Goal: Task Accomplishment & Management: Manage account settings

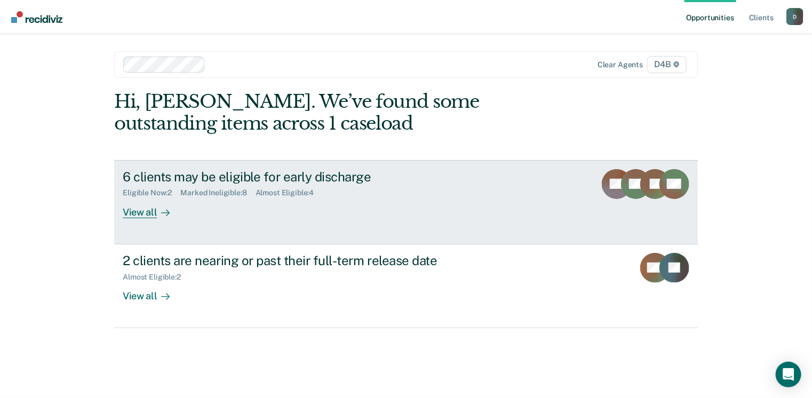
click at [136, 191] on div "Eligible Now : 2" at bounding box center [152, 192] width 58 height 9
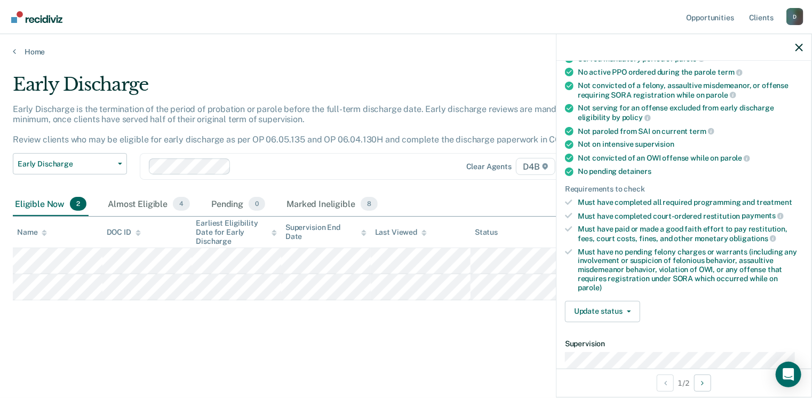
scroll to position [160, 0]
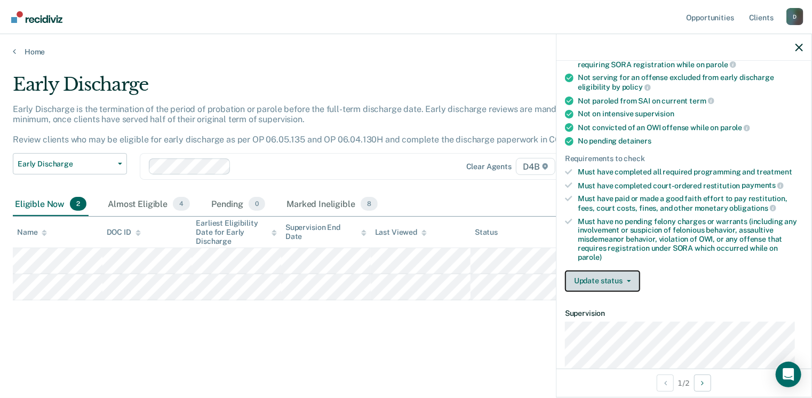
click at [628, 274] on button "Update status" at bounding box center [602, 280] width 75 height 21
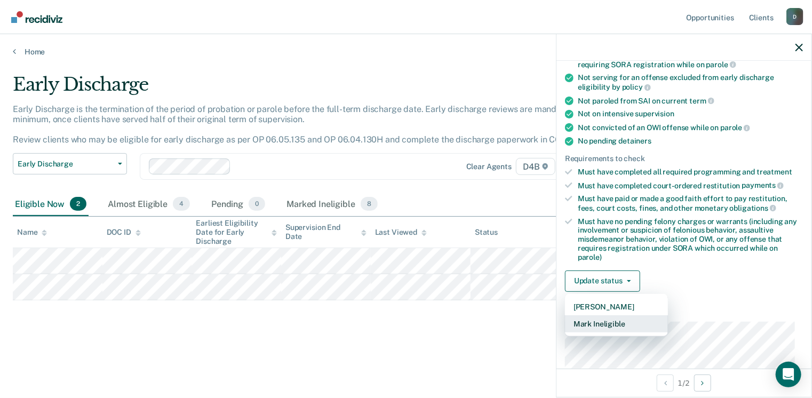
click at [614, 321] on button "Mark Ineligible" at bounding box center [616, 323] width 103 height 17
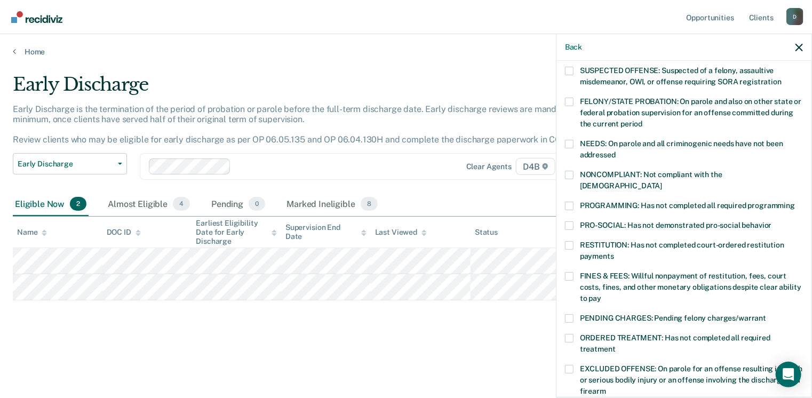
scroll to position [107, 0]
click at [572, 171] on span at bounding box center [569, 174] width 9 height 9
click at [662, 181] on input "NONCOMPLIANT: Not compliant with the [DEMOGRAPHIC_DATA]" at bounding box center [662, 181] width 0 height 0
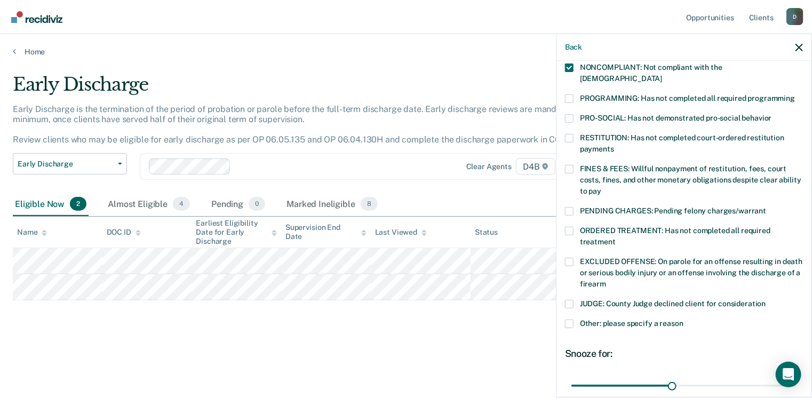
scroll to position [267, 0]
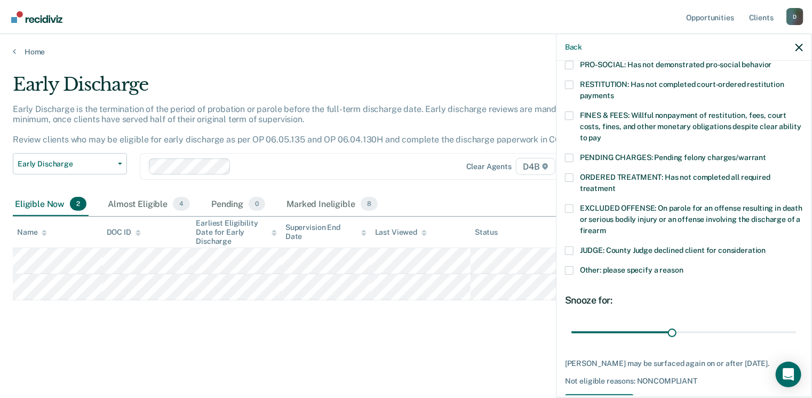
click at [572, 266] on span at bounding box center [569, 270] width 9 height 9
click at [683, 266] on input "Other: please specify a reason" at bounding box center [683, 266] width 0 height 0
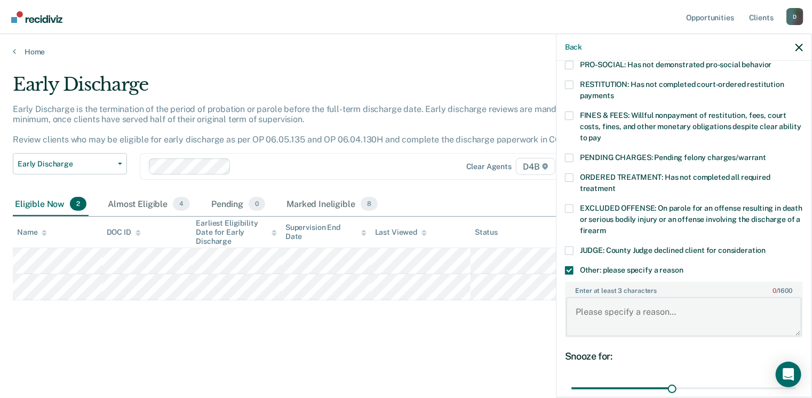
click at [578, 297] on textarea "Enter at least 3 characters 0 / 1600" at bounding box center [684, 316] width 236 height 39
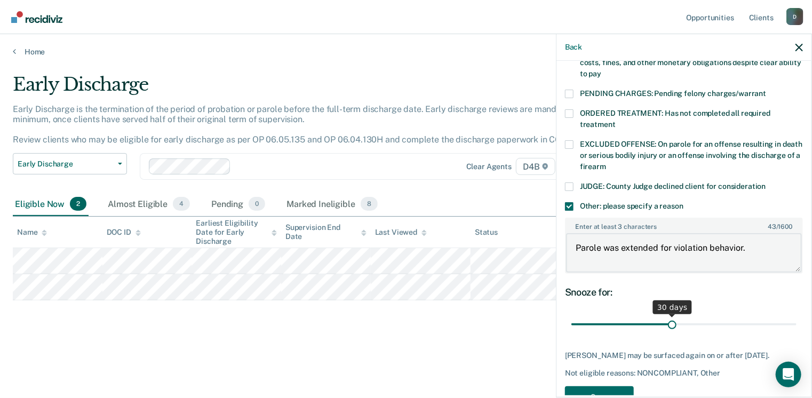
scroll to position [349, 0]
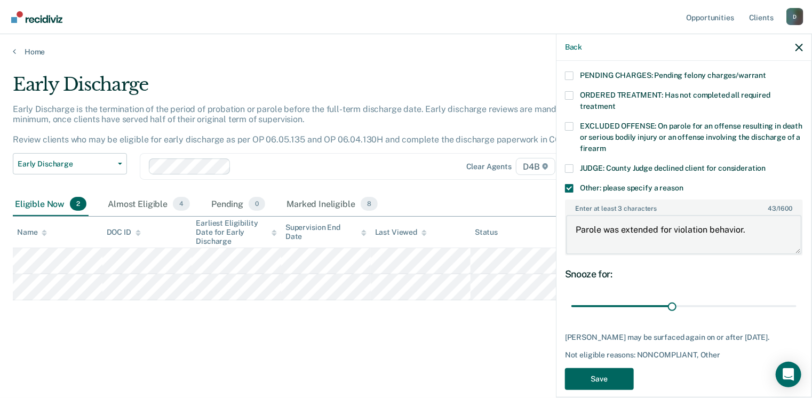
type textarea "Parole was extended for violation behavior."
click at [600, 368] on button "Save" at bounding box center [599, 379] width 69 height 22
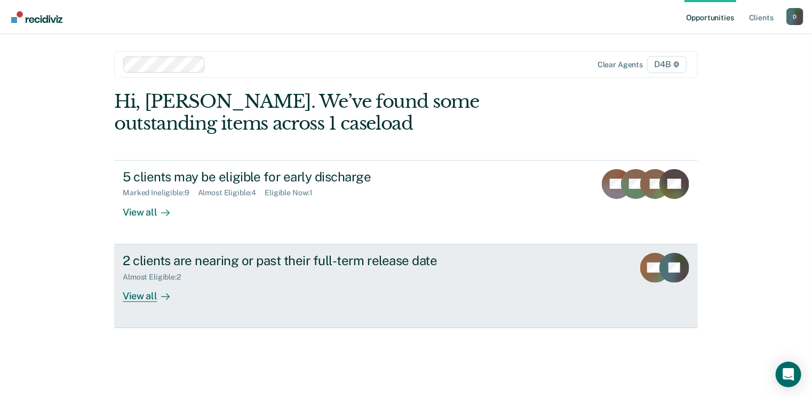
click at [139, 298] on div "View all" at bounding box center [153, 291] width 60 height 21
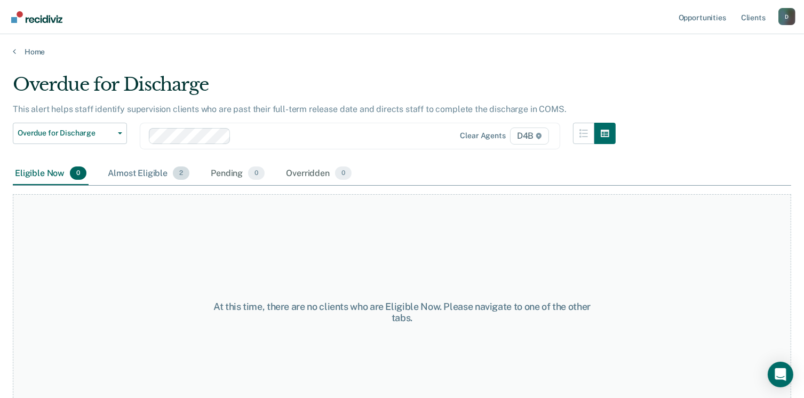
click at [128, 172] on div "Almost Eligible 2" at bounding box center [149, 173] width 86 height 23
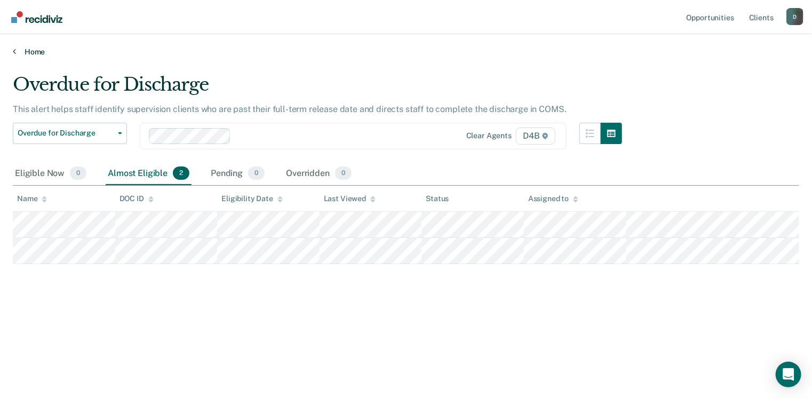
click at [35, 50] on link "Home" at bounding box center [406, 52] width 786 height 10
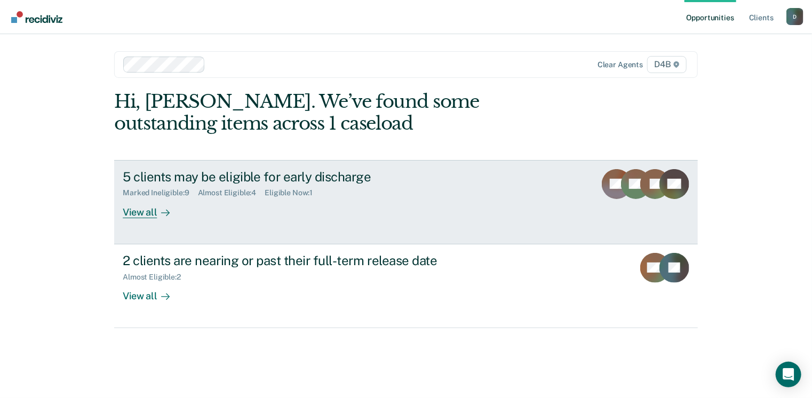
click at [295, 193] on div "Eligible Now : 1" at bounding box center [293, 192] width 57 height 9
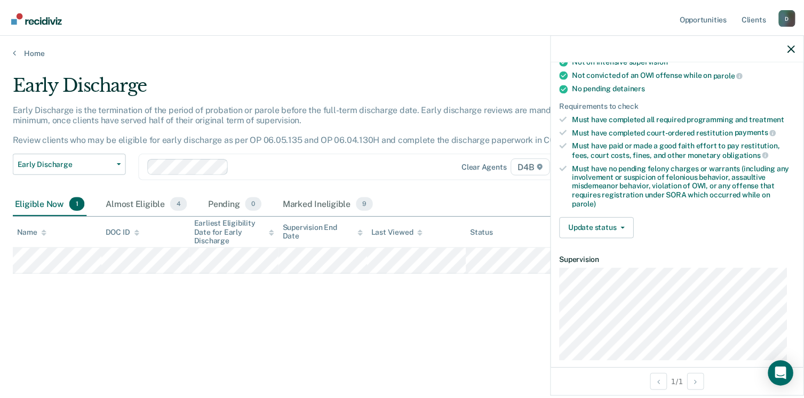
scroll to position [324, 0]
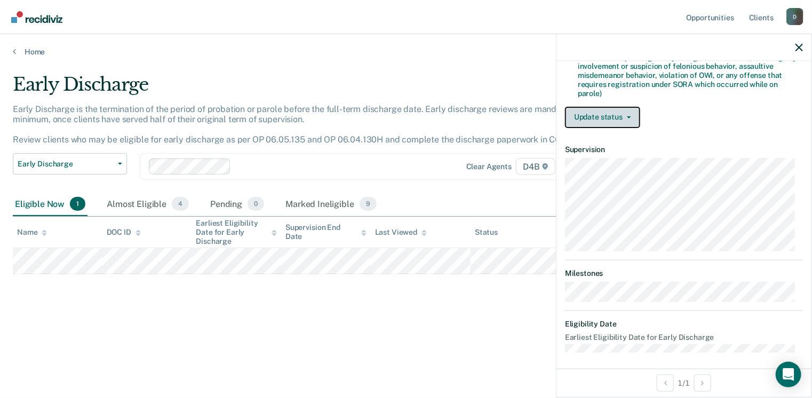
click at [622, 108] on button "Update status" at bounding box center [602, 117] width 75 height 21
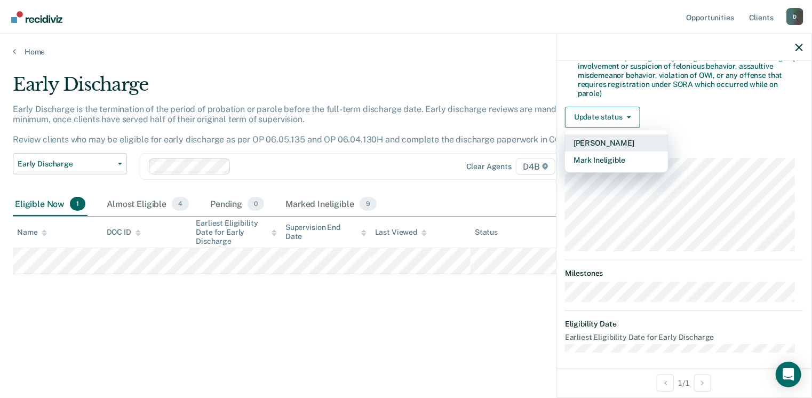
click at [607, 140] on button "[PERSON_NAME]" at bounding box center [616, 142] width 103 height 17
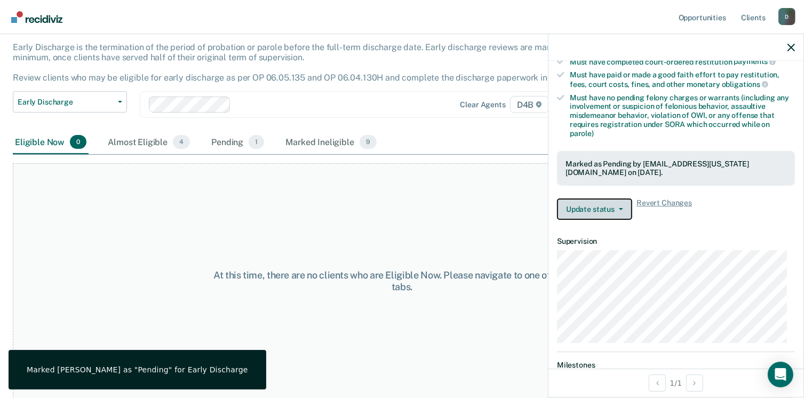
scroll to position [269, 0]
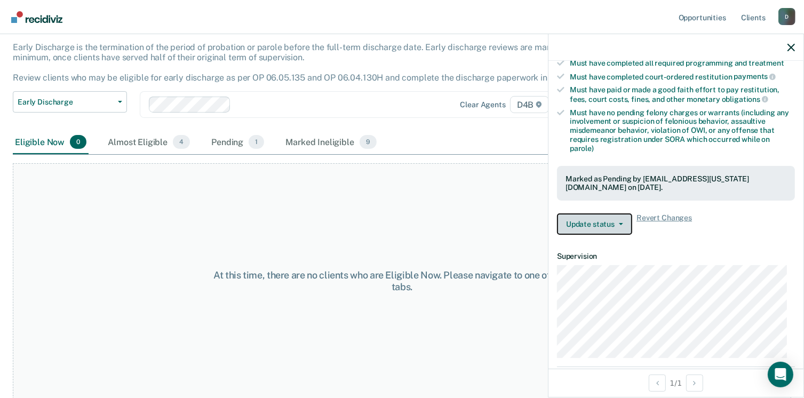
click at [621, 213] on button "Update status" at bounding box center [594, 223] width 75 height 21
click at [690, 252] on dt "Supervision" at bounding box center [676, 256] width 238 height 9
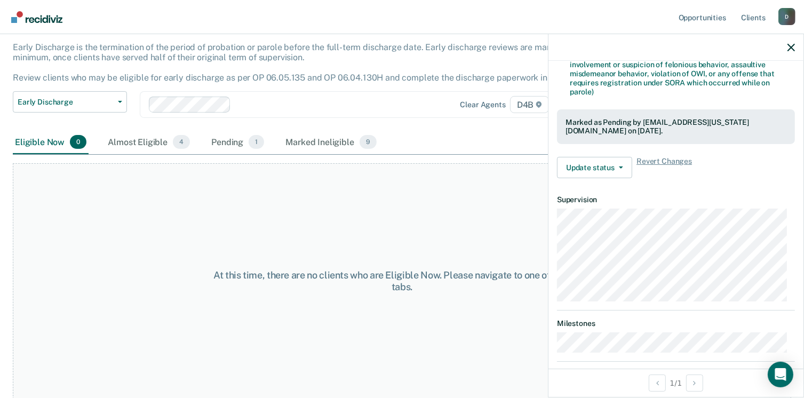
scroll to position [375, 0]
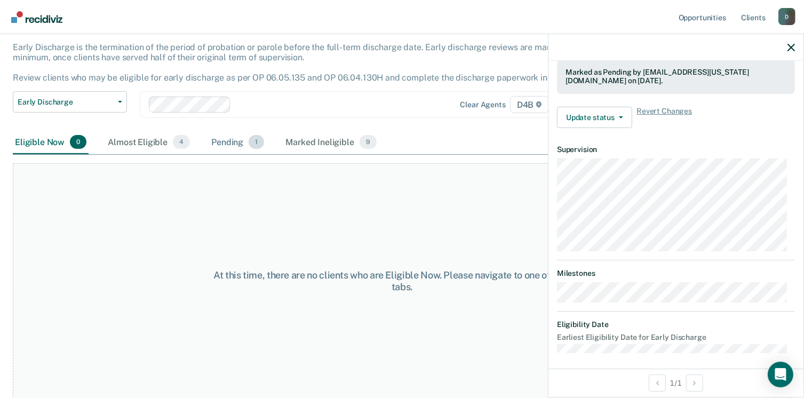
click at [228, 143] on div "Pending 1" at bounding box center [237, 142] width 57 height 23
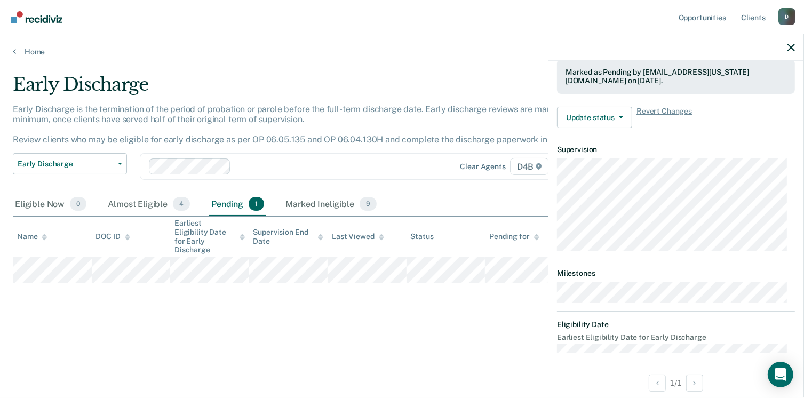
scroll to position [0, 0]
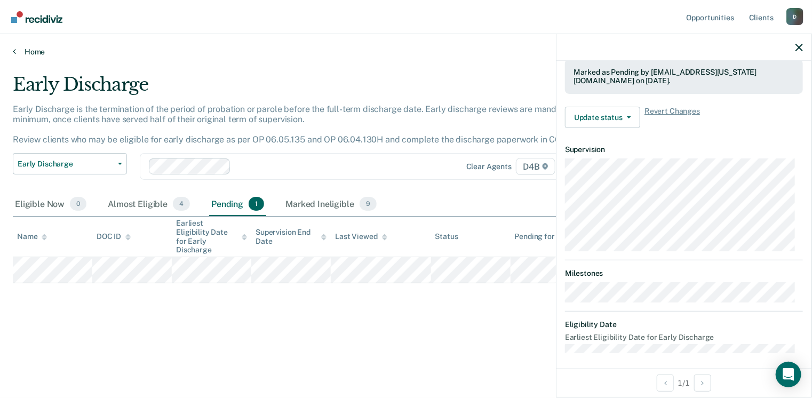
click at [34, 50] on link "Home" at bounding box center [406, 52] width 786 height 10
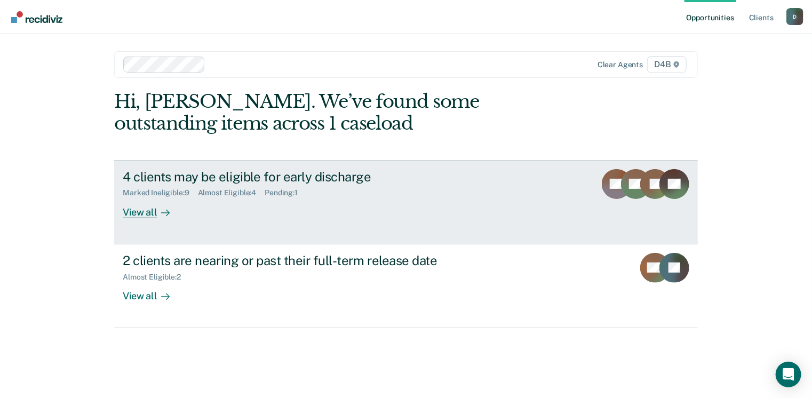
click at [231, 191] on div "Almost Eligible : 4" at bounding box center [231, 192] width 67 height 9
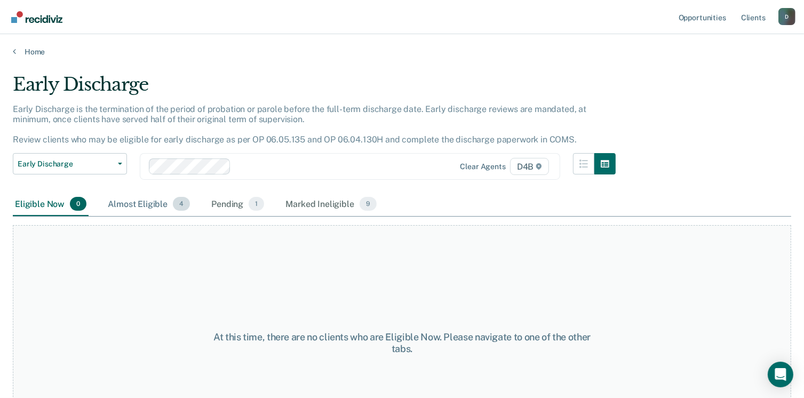
click at [145, 203] on div "Almost Eligible 4" at bounding box center [149, 204] width 86 height 23
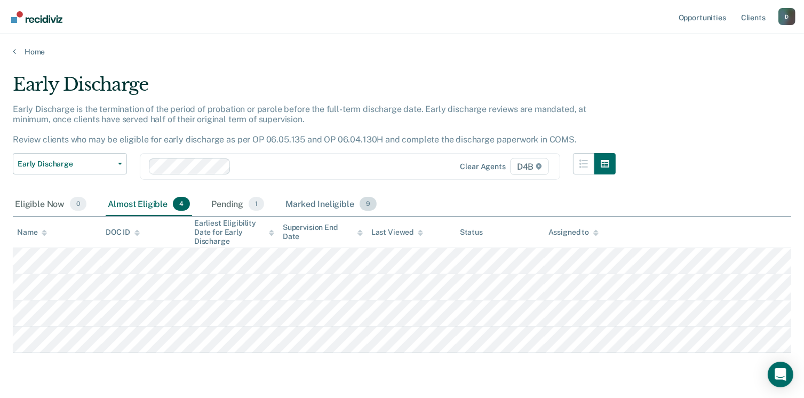
click at [310, 203] on div "Marked Ineligible 9" at bounding box center [330, 204] width 95 height 23
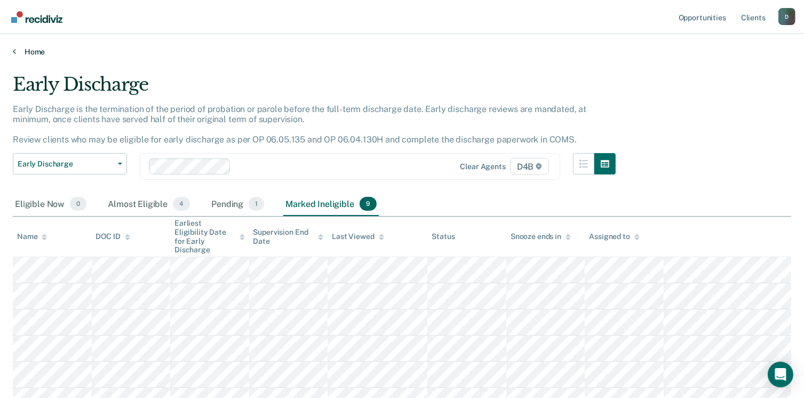
click at [32, 50] on link "Home" at bounding box center [402, 52] width 778 height 10
